Goal: Information Seeking & Learning: Learn about a topic

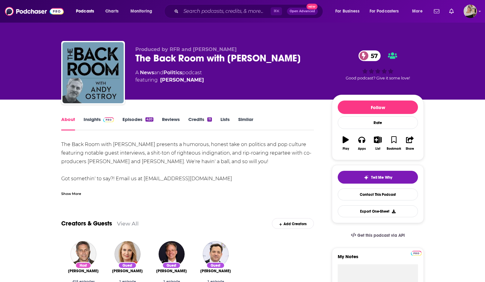
click at [95, 119] on link "Insights" at bounding box center [99, 124] width 30 height 14
